Goal: Task Accomplishment & Management: Complete application form

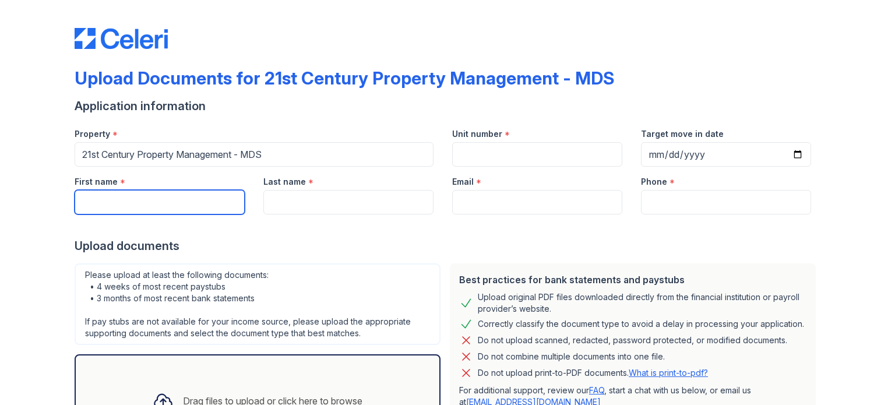
click at [131, 204] on input "First name" at bounding box center [160, 202] width 170 height 24
type input "[PERSON_NAME]"
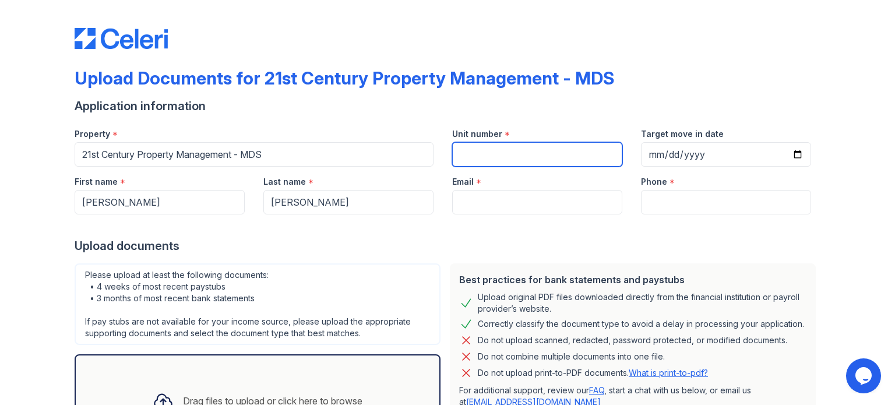
click at [498, 152] on input "Unit number" at bounding box center [537, 154] width 170 height 24
type input "36"
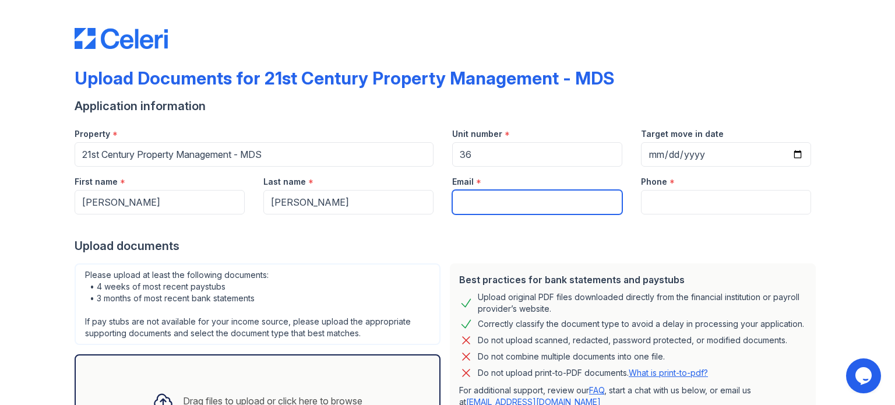
click at [493, 209] on input "Email" at bounding box center [537, 202] width 170 height 24
type input "c"
type input "[EMAIL_ADDRESS][DOMAIN_NAME]"
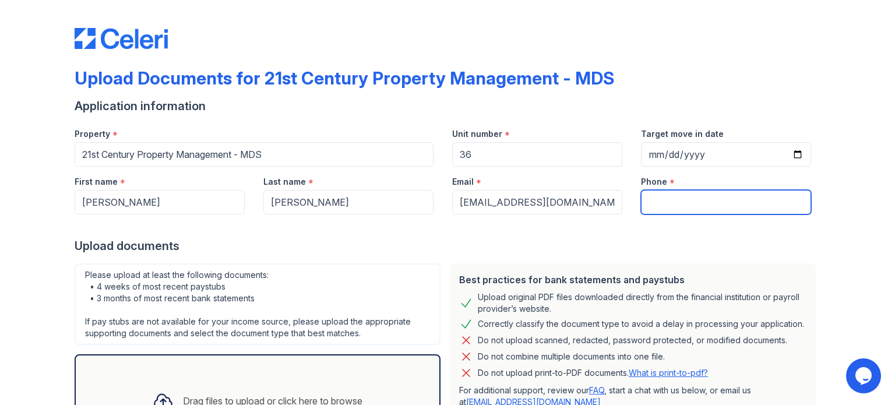
click at [657, 203] on input "Phone" at bounding box center [726, 202] width 170 height 24
type input "3104069394"
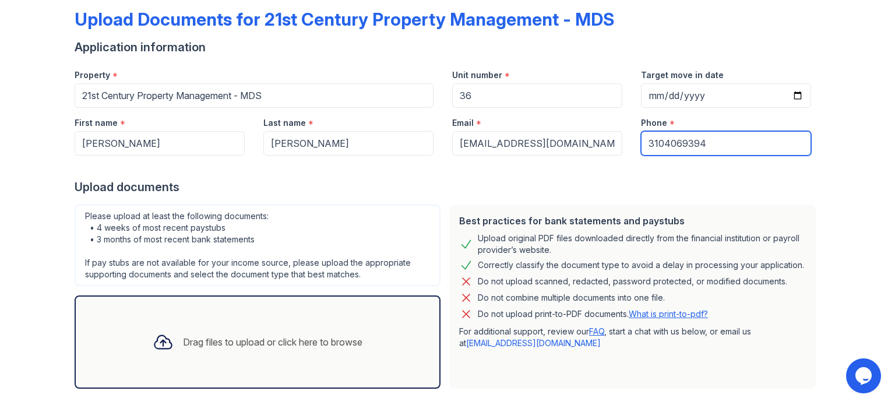
scroll to position [114, 0]
